Goal: Task Accomplishment & Management: Manage account settings

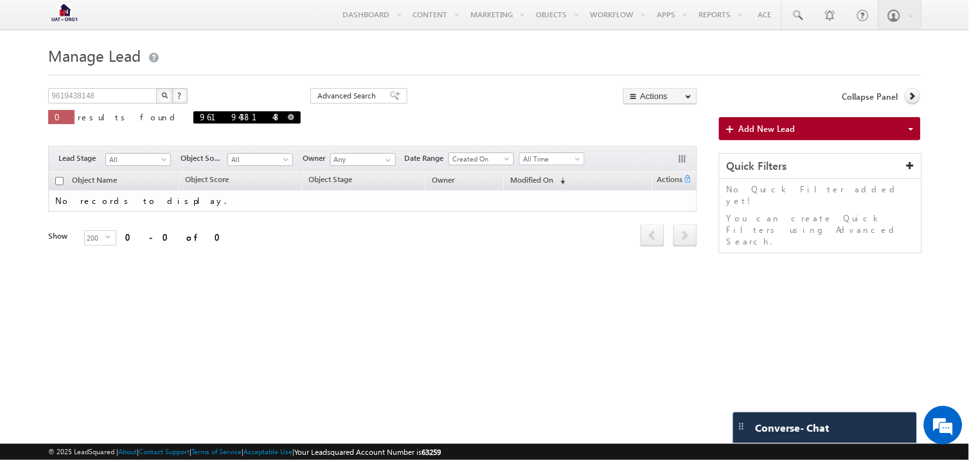
click at [288, 116] on span at bounding box center [291, 117] width 6 height 6
type input "Search Objects"
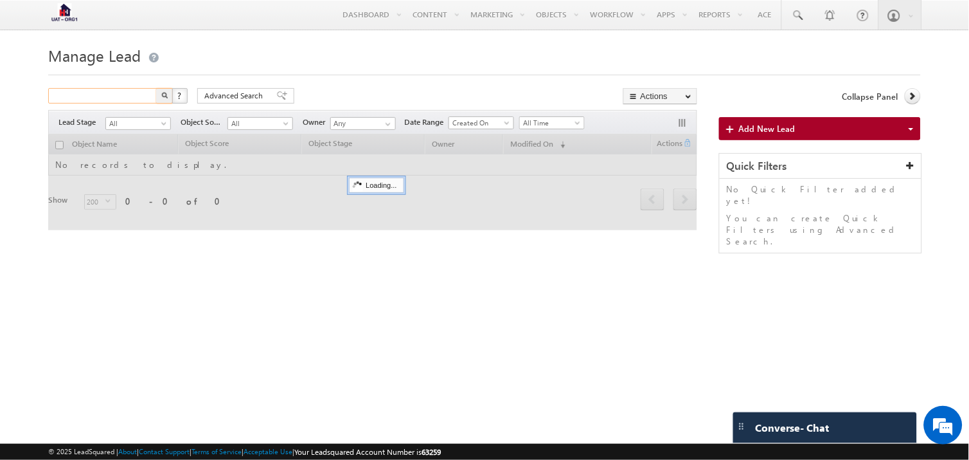
click at [135, 103] on input "text" at bounding box center [103, 95] width 110 height 15
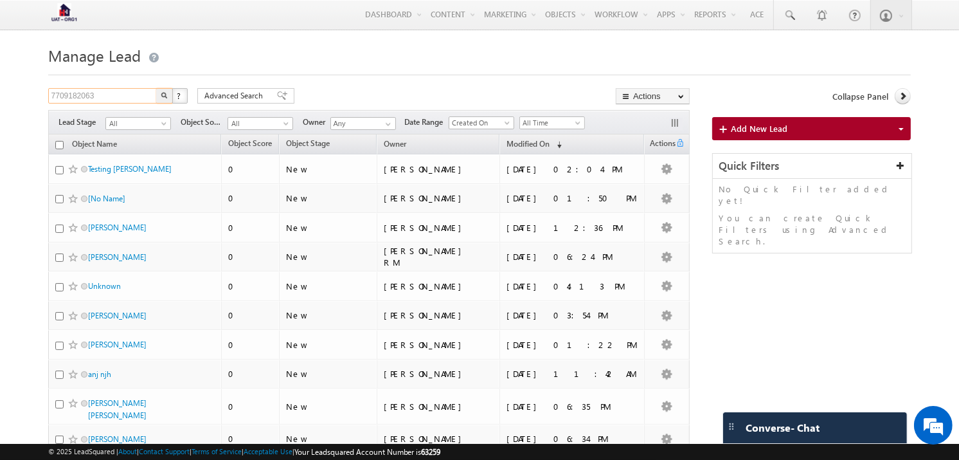
type input "7709182063"
click at [165, 98] on img "button" at bounding box center [164, 95] width 6 height 6
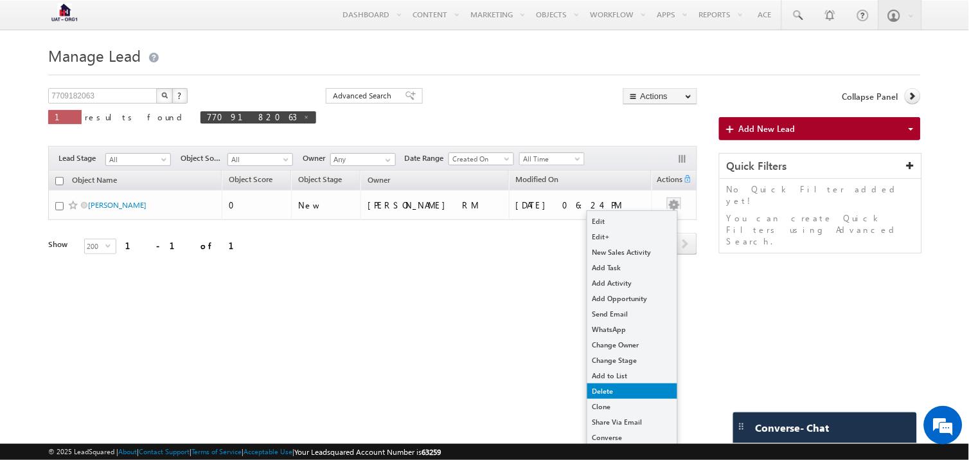
click at [634, 394] on link "Delete" at bounding box center [632, 390] width 90 height 15
checkbox input "true"
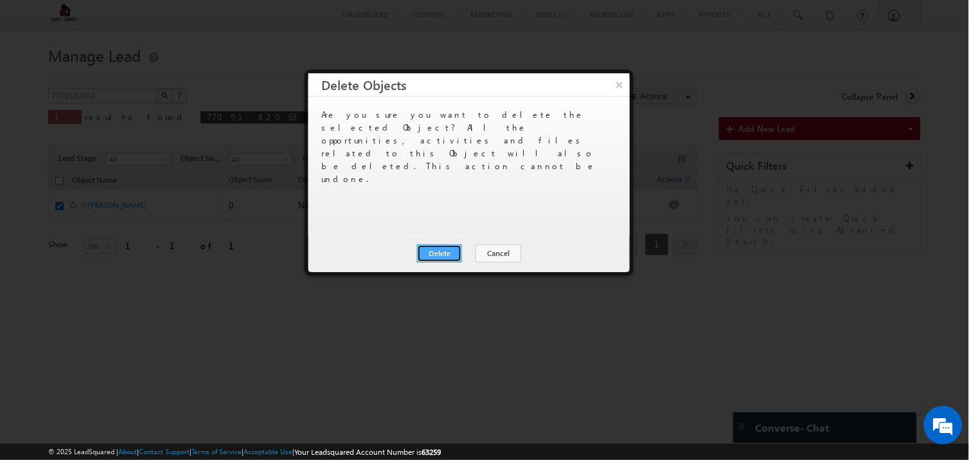
click at [455, 259] on button "Delete" at bounding box center [439, 253] width 45 height 18
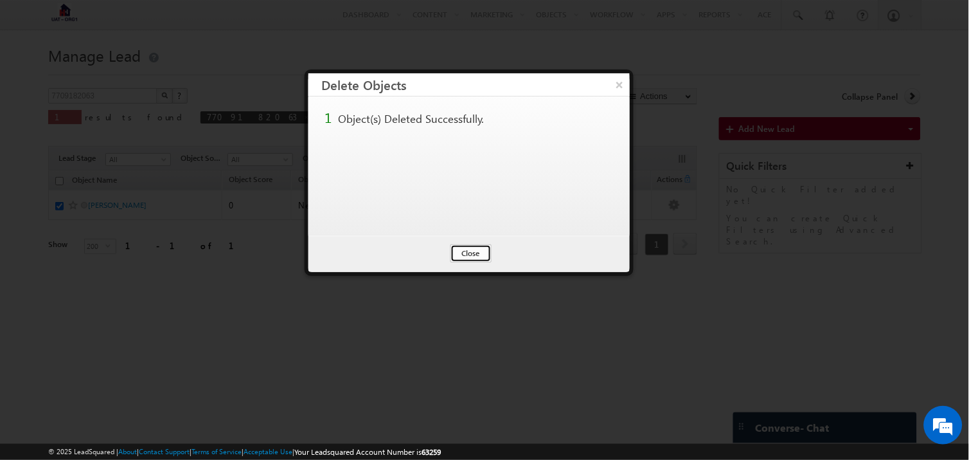
click at [461, 255] on button "Close" at bounding box center [471, 253] width 41 height 18
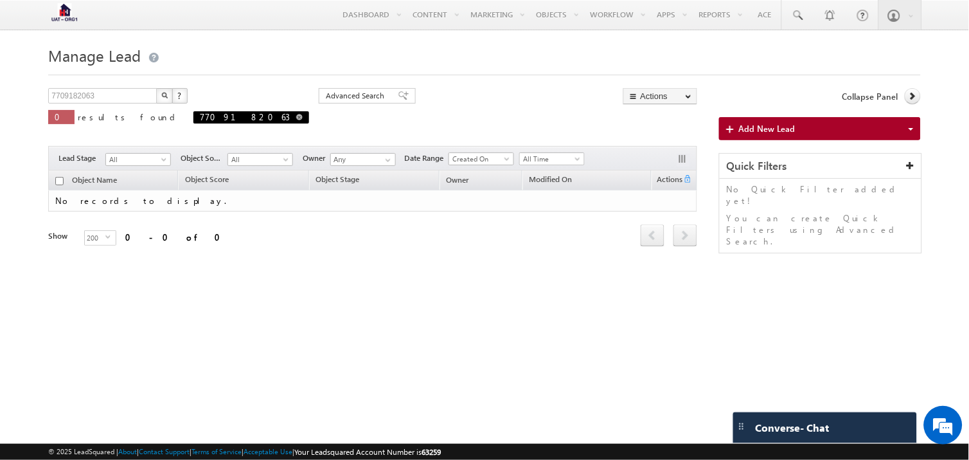
click at [296, 118] on span at bounding box center [299, 117] width 6 height 6
type input "Search Objects"
